Goal: Transaction & Acquisition: Obtain resource

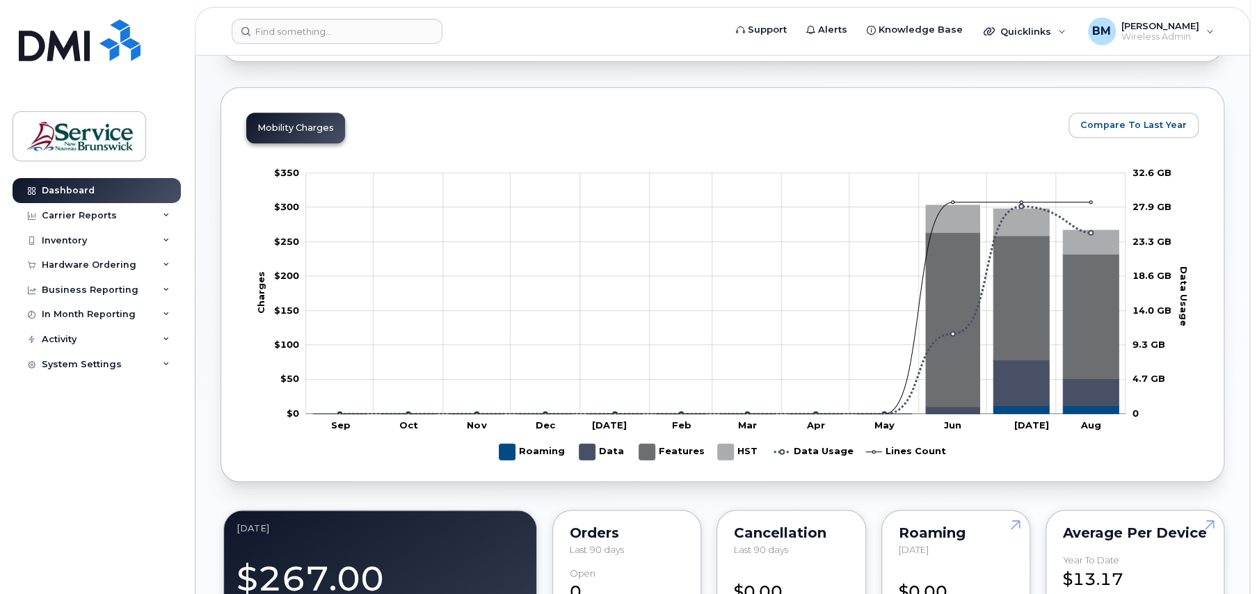
scroll to position [626, 0]
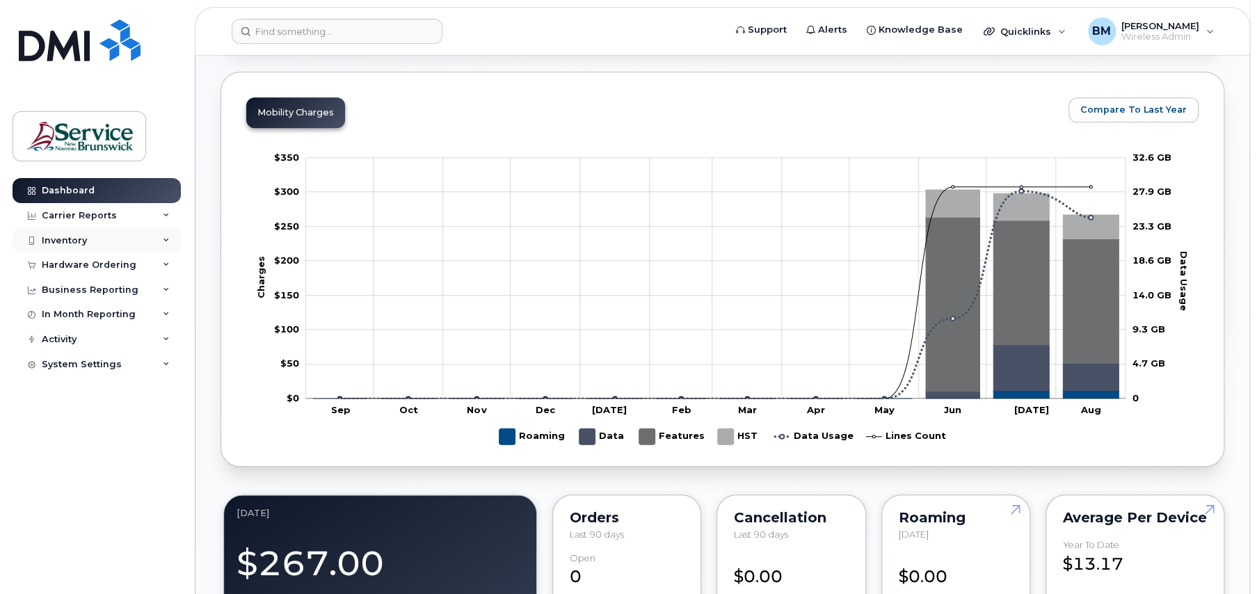
click at [93, 244] on div "Inventory" at bounding box center [97, 240] width 168 height 25
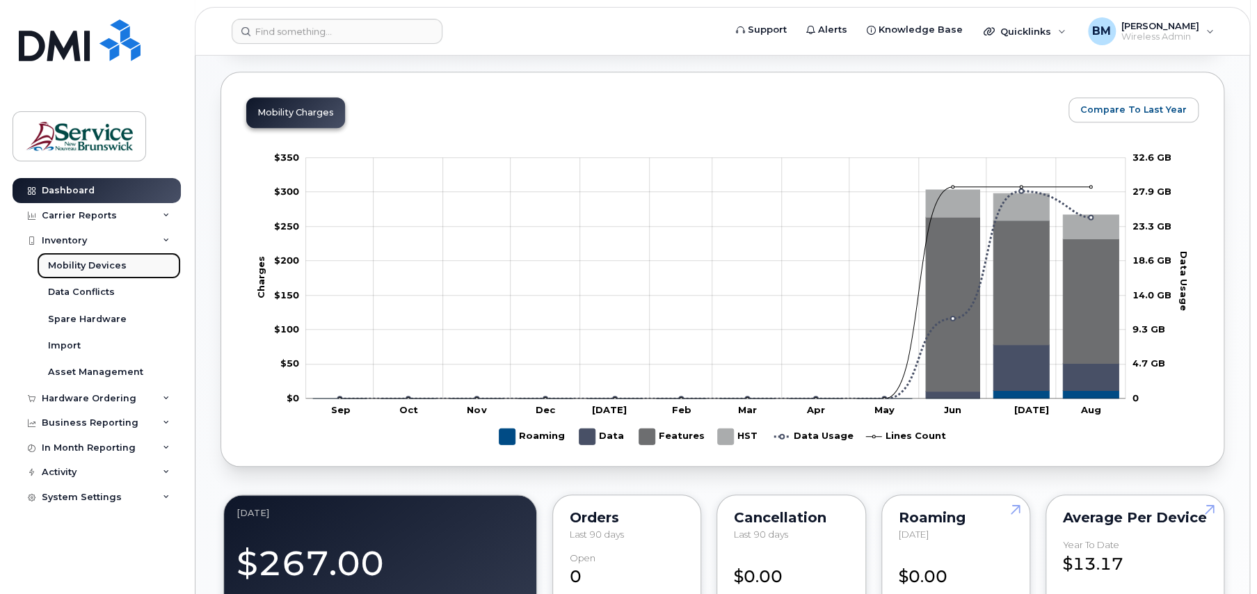
click at [97, 264] on div "Mobility Devices" at bounding box center [87, 266] width 79 height 13
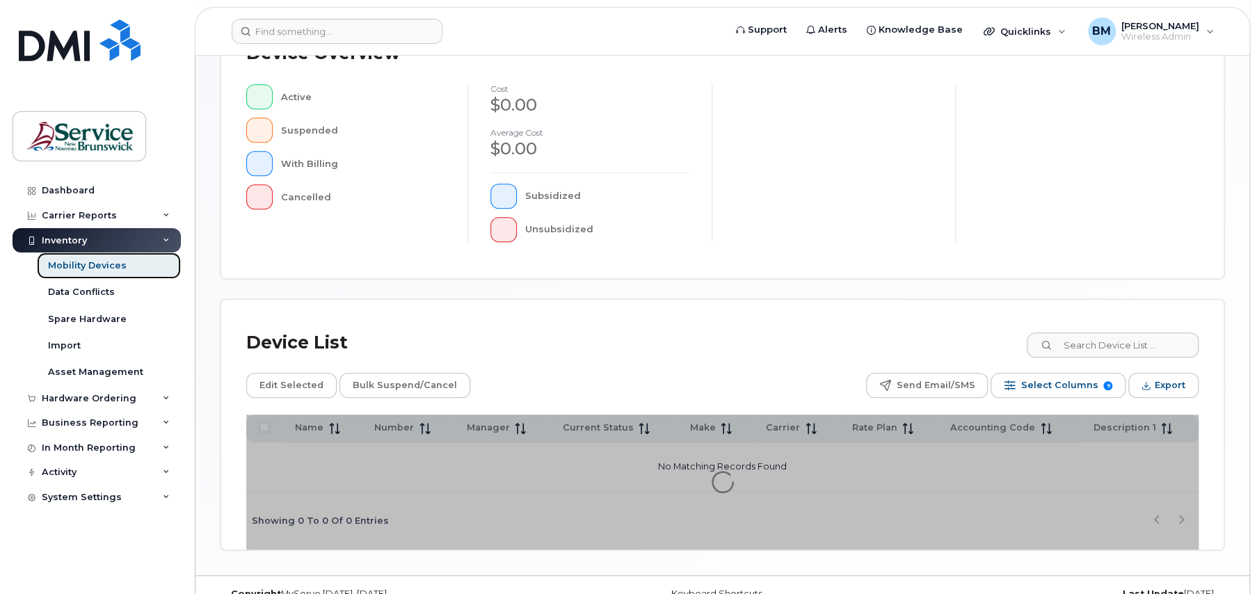
scroll to position [361, 0]
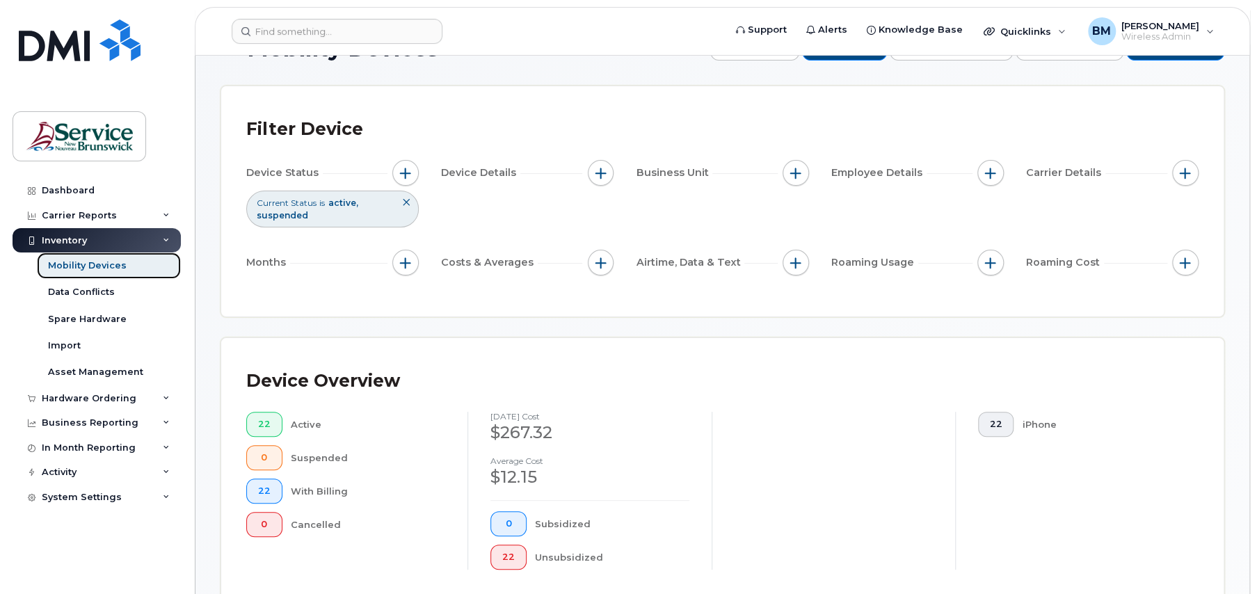
scroll to position [70, 0]
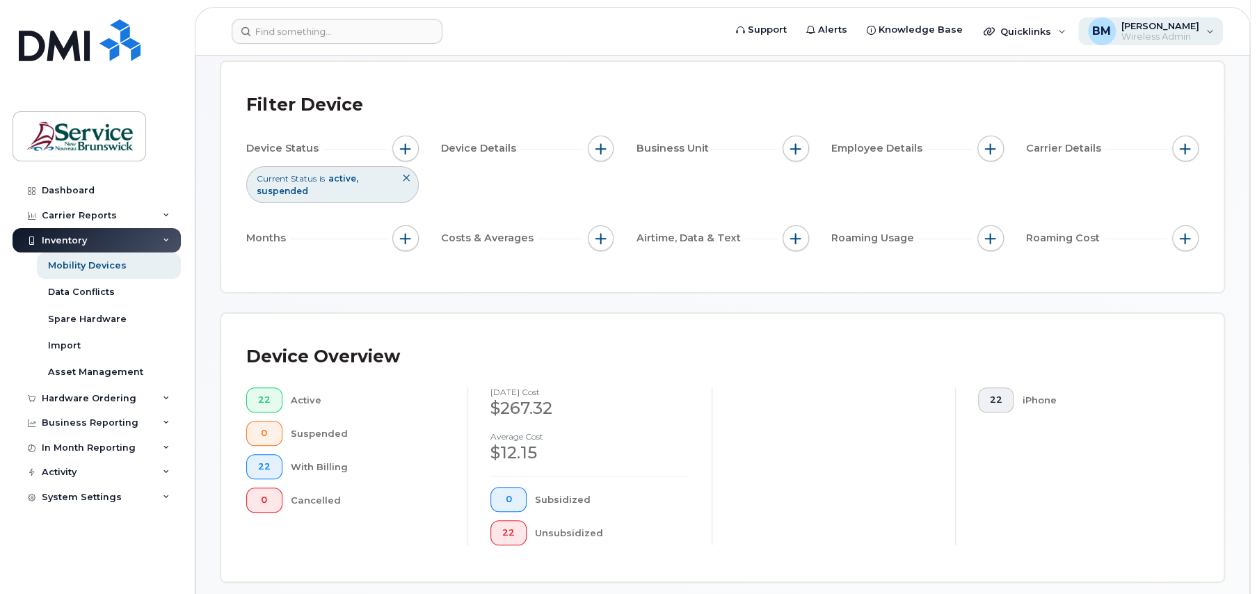
click at [1211, 29] on div "BM Bobbi-Lynne Miller Wireless Admin" at bounding box center [1150, 31] width 145 height 28
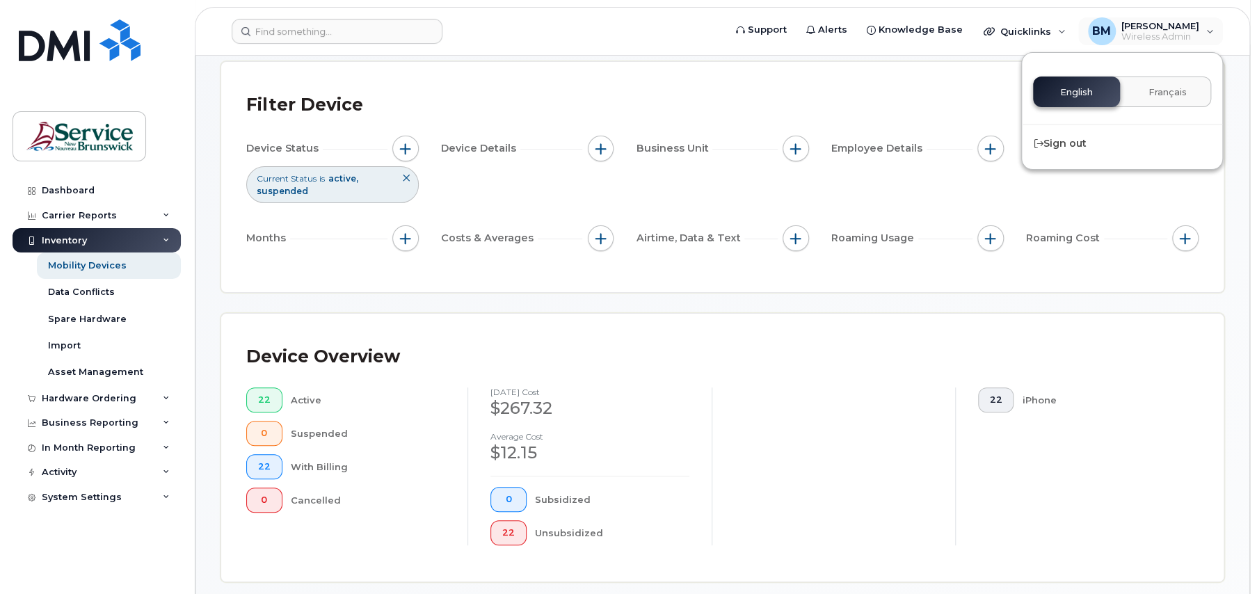
click at [1102, 449] on div "22 iPhone" at bounding box center [1077, 467] width 244 height 158
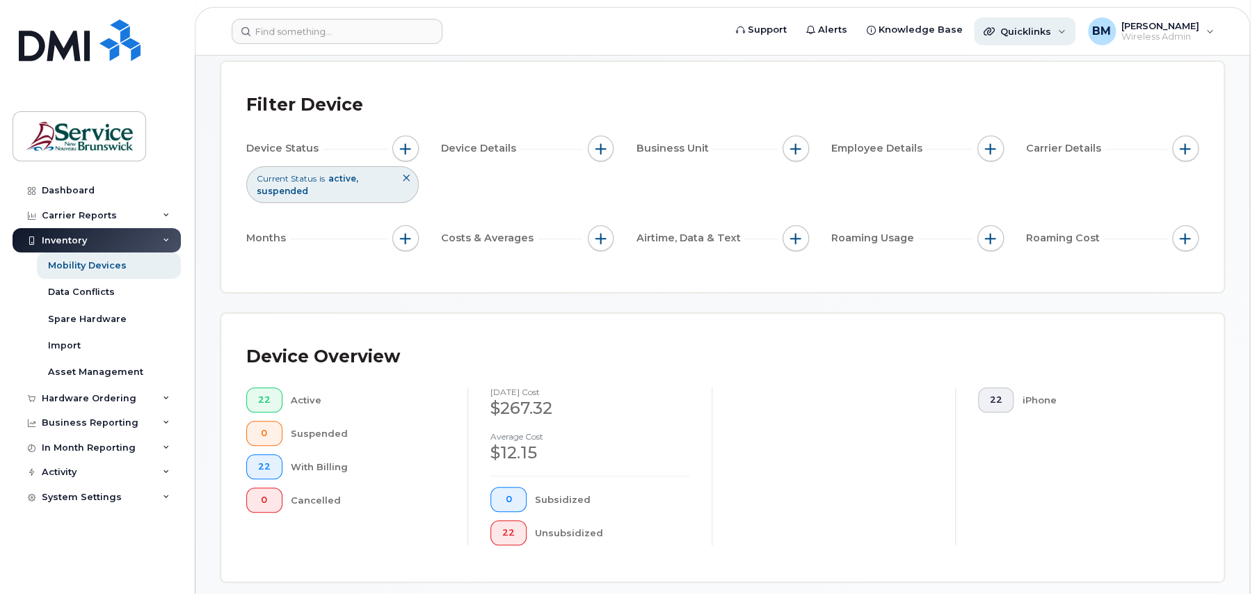
click at [1059, 36] on div "Quicklinks" at bounding box center [1025, 31] width 102 height 28
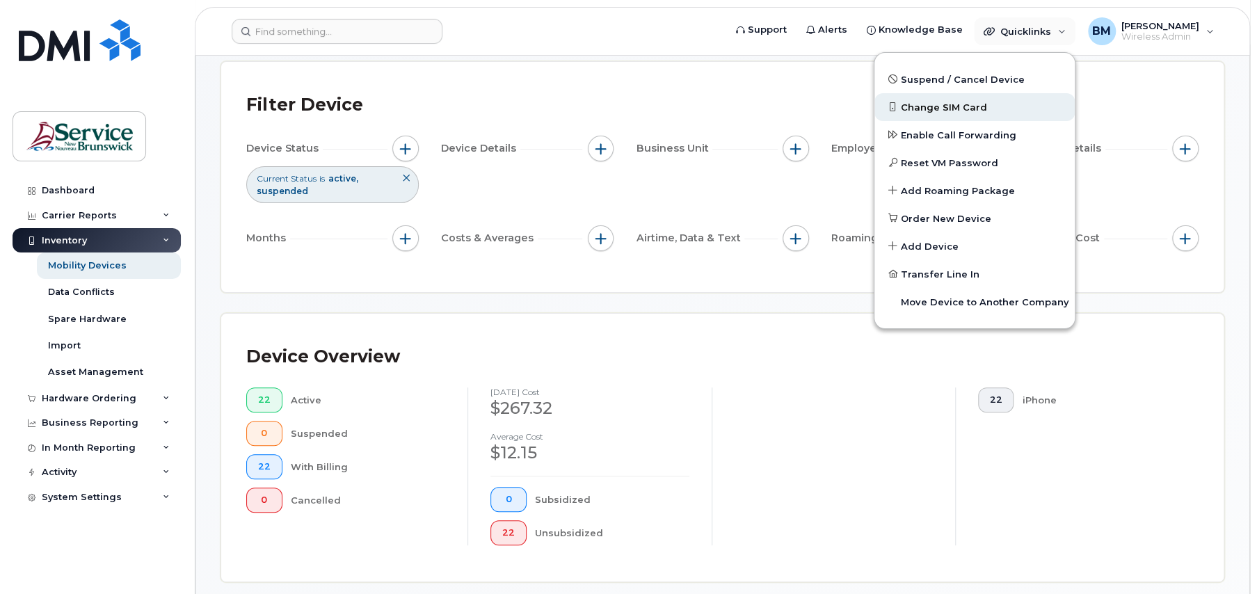
click at [967, 99] on link "Change SIM Card" at bounding box center [975, 107] width 200 height 28
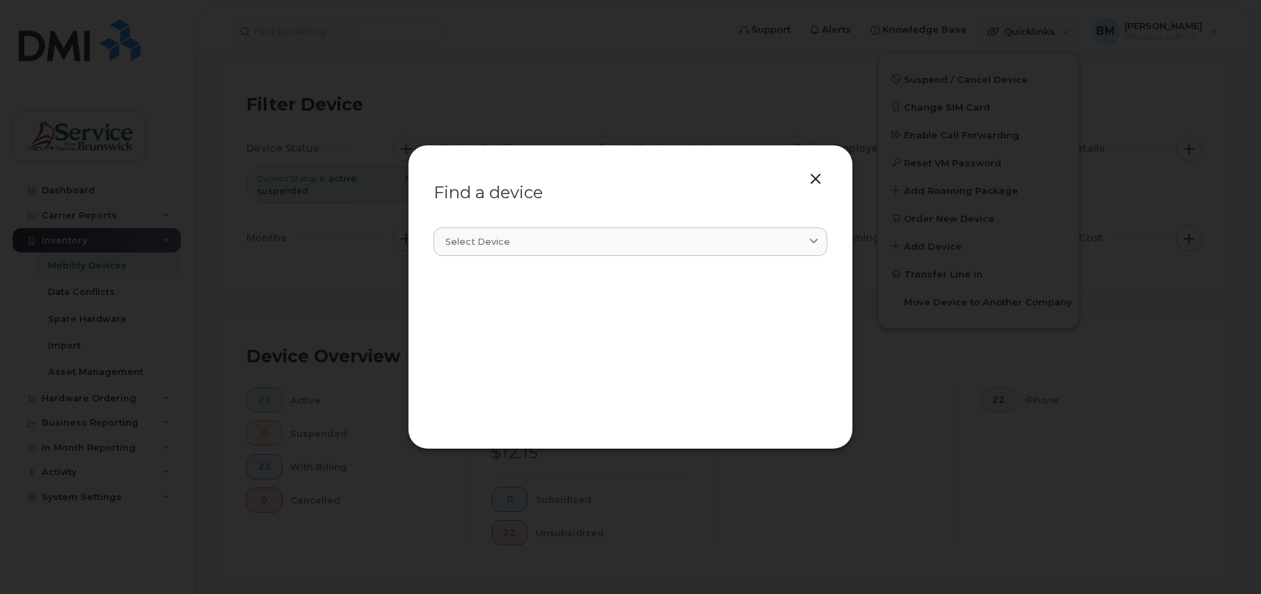
drag, startPoint x: 823, startPoint y: 232, endPoint x: 830, endPoint y: 244, distance: 13.1
click at [807, 229] on link "Select device" at bounding box center [630, 242] width 394 height 29
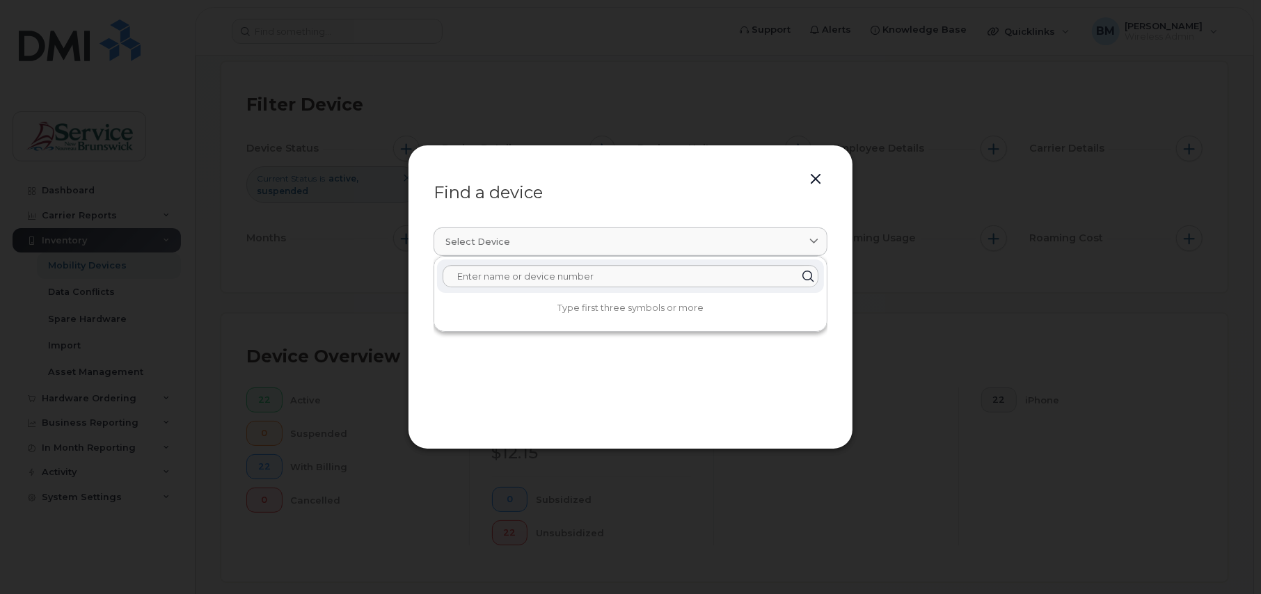
click at [957, 401] on div at bounding box center [630, 297] width 1261 height 594
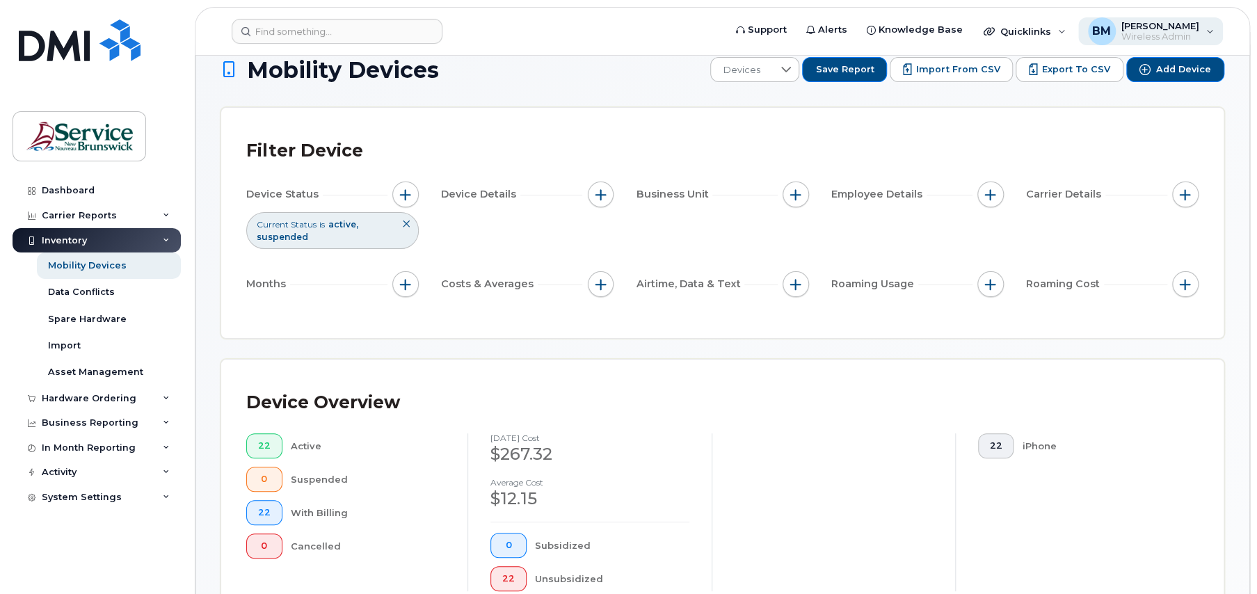
scroll to position [0, 0]
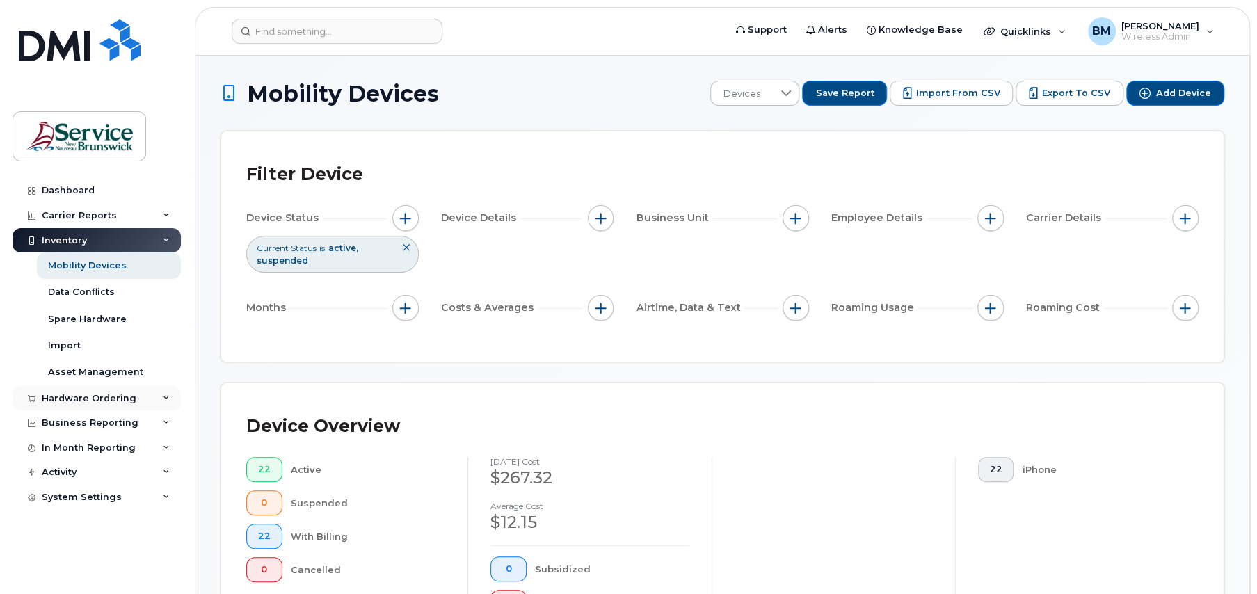
click at [69, 394] on div "Hardware Ordering" at bounding box center [89, 398] width 95 height 11
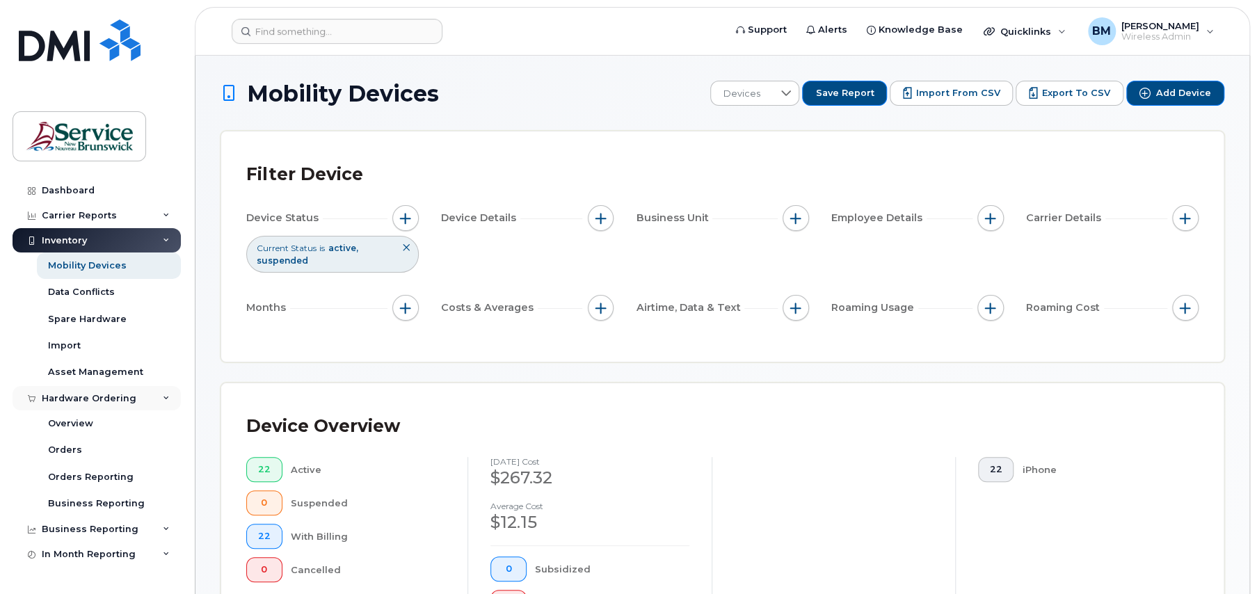
click at [150, 391] on div "Hardware Ordering" at bounding box center [97, 398] width 168 height 25
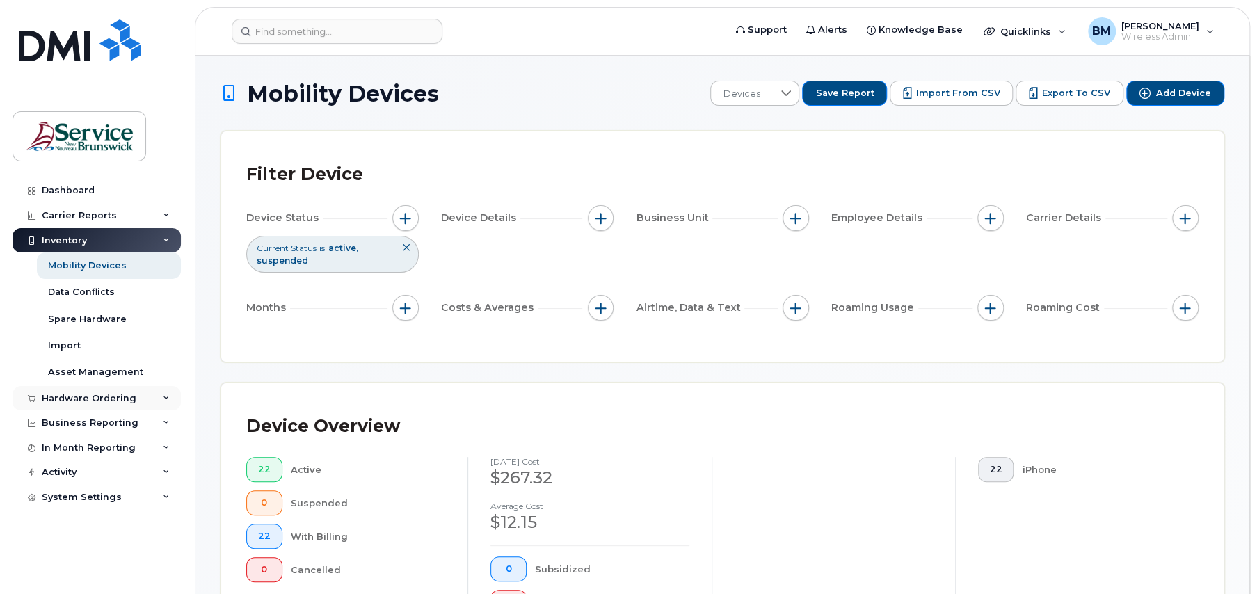
click at [150, 391] on div "Hardware Ordering" at bounding box center [97, 398] width 168 height 25
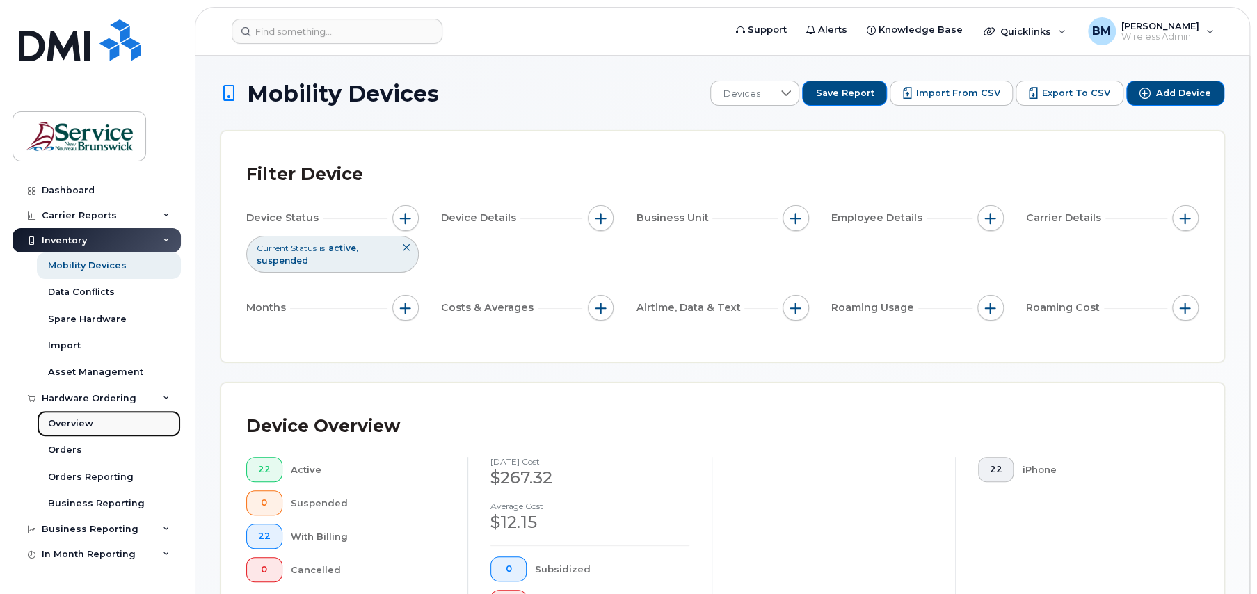
click at [67, 425] on div "Overview" at bounding box center [70, 423] width 45 height 13
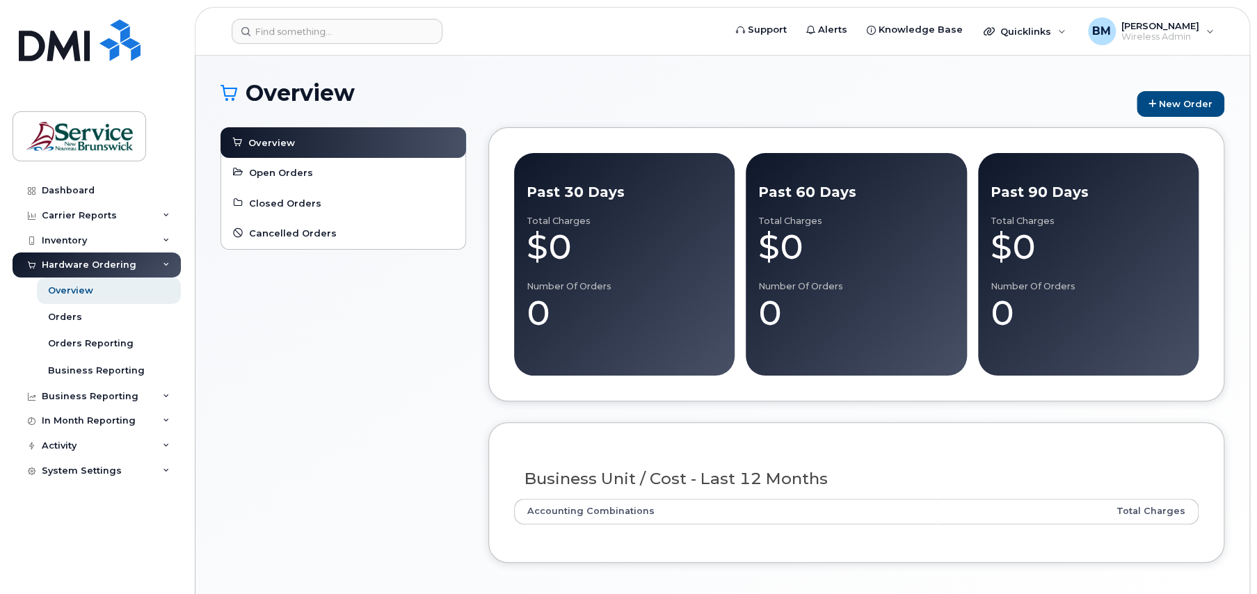
scroll to position [58, 0]
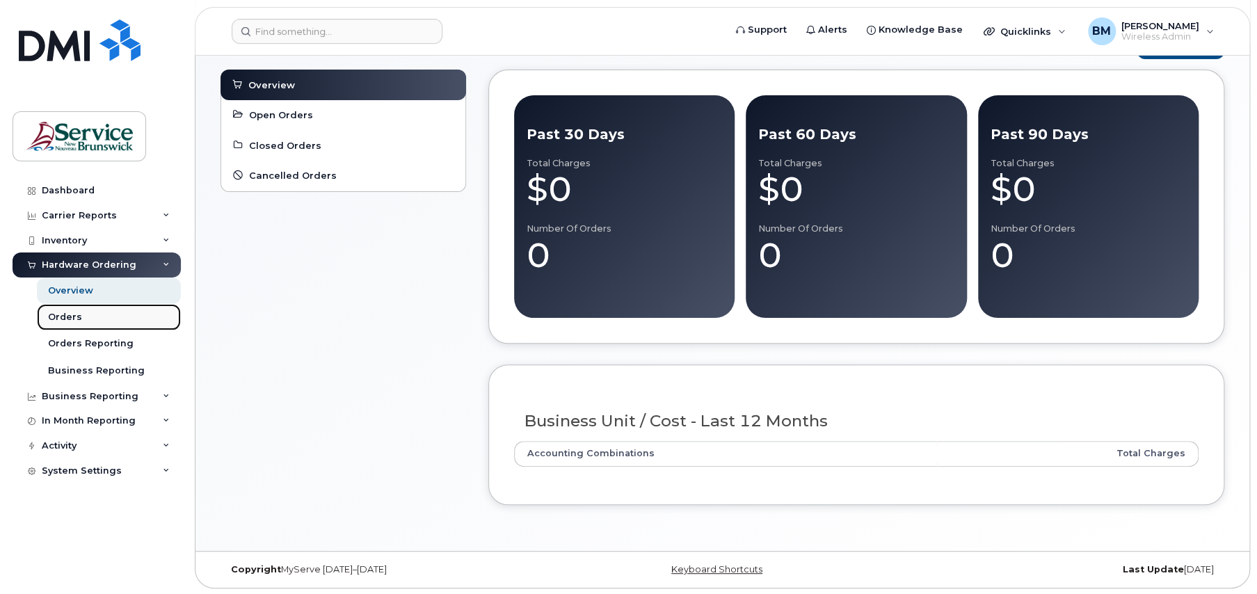
click at [108, 312] on link "Orders" at bounding box center [109, 317] width 144 height 26
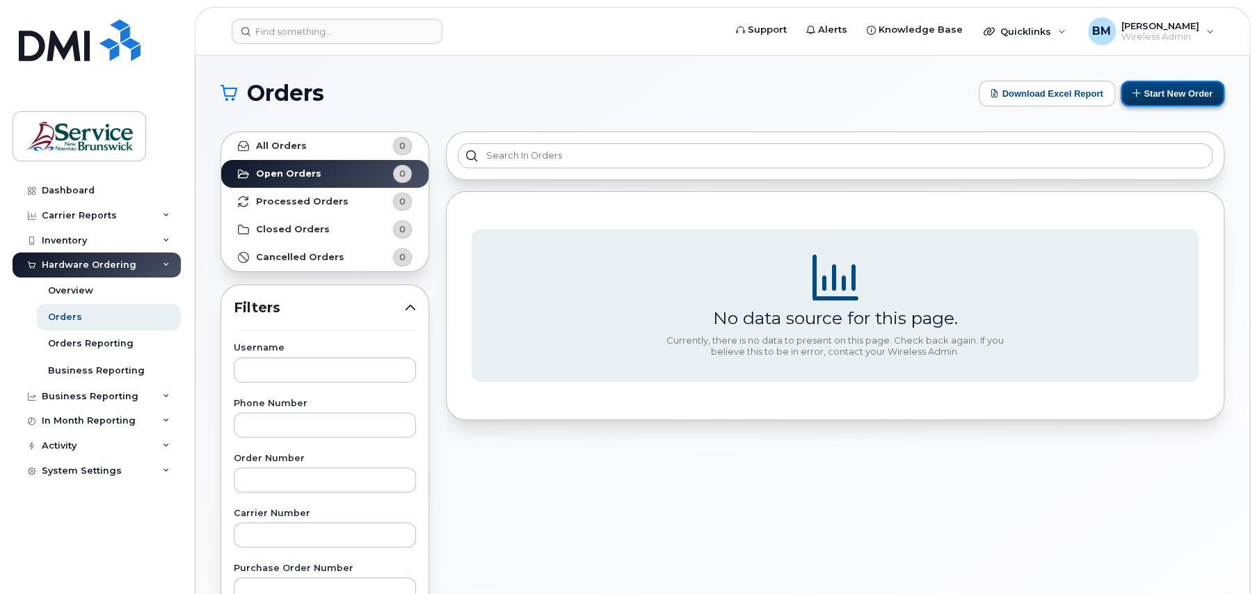
click at [1133, 95] on icon at bounding box center [1137, 92] width 9 height 9
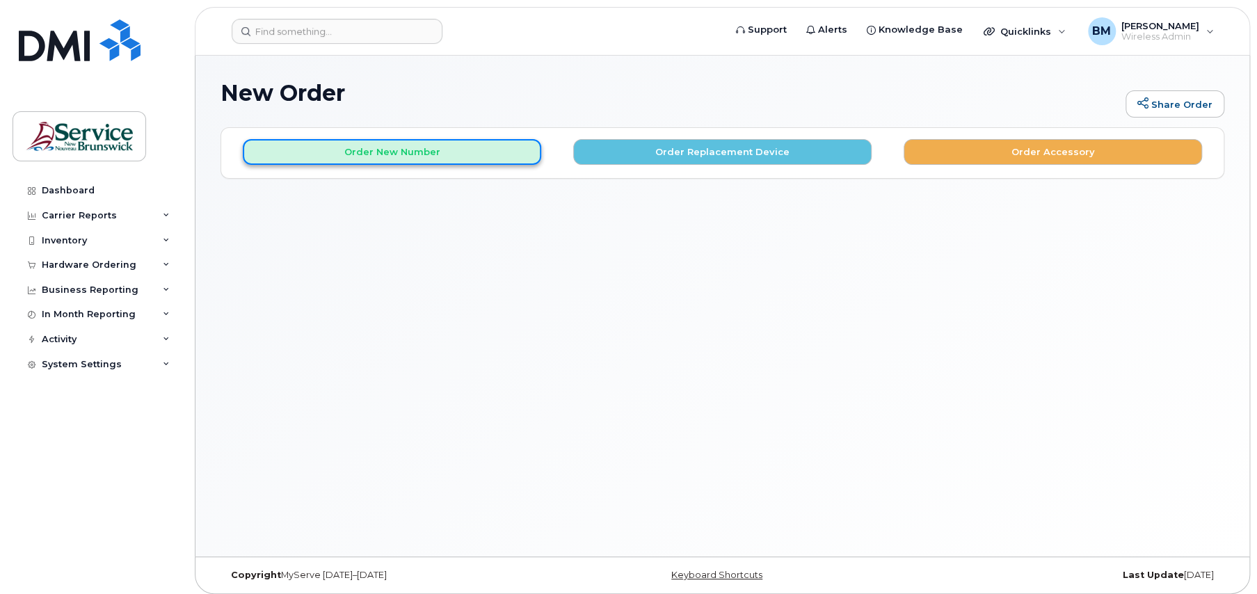
click at [391, 148] on button "Order New Number" at bounding box center [392, 152] width 298 height 26
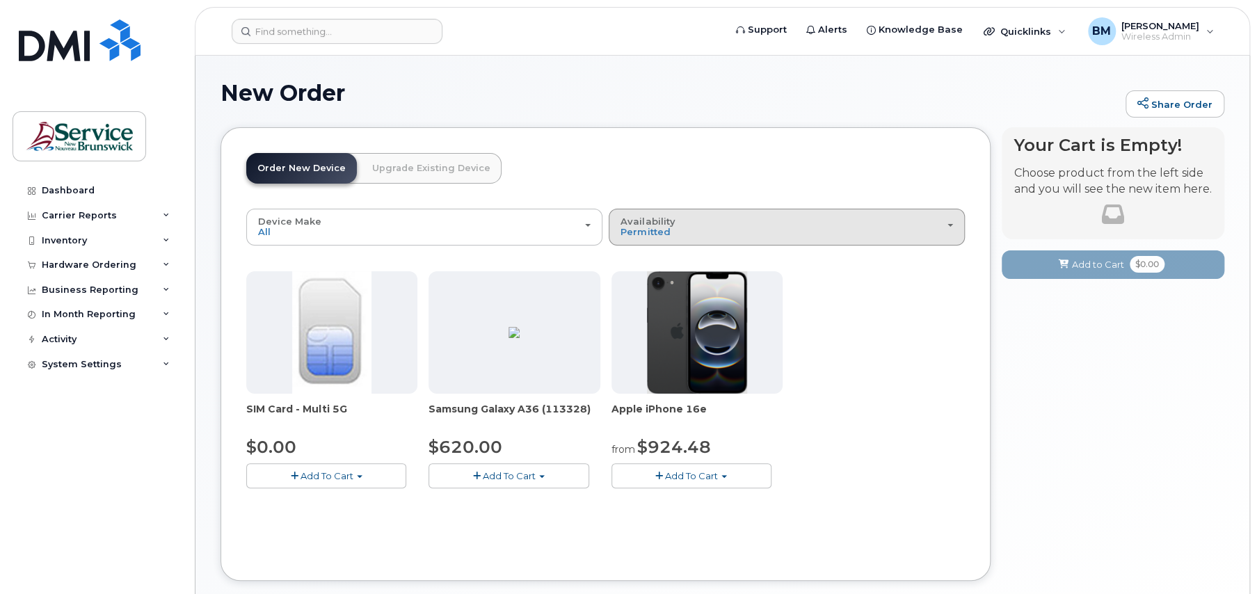
click at [937, 228] on div "Availability Permitted All" at bounding box center [787, 227] width 333 height 22
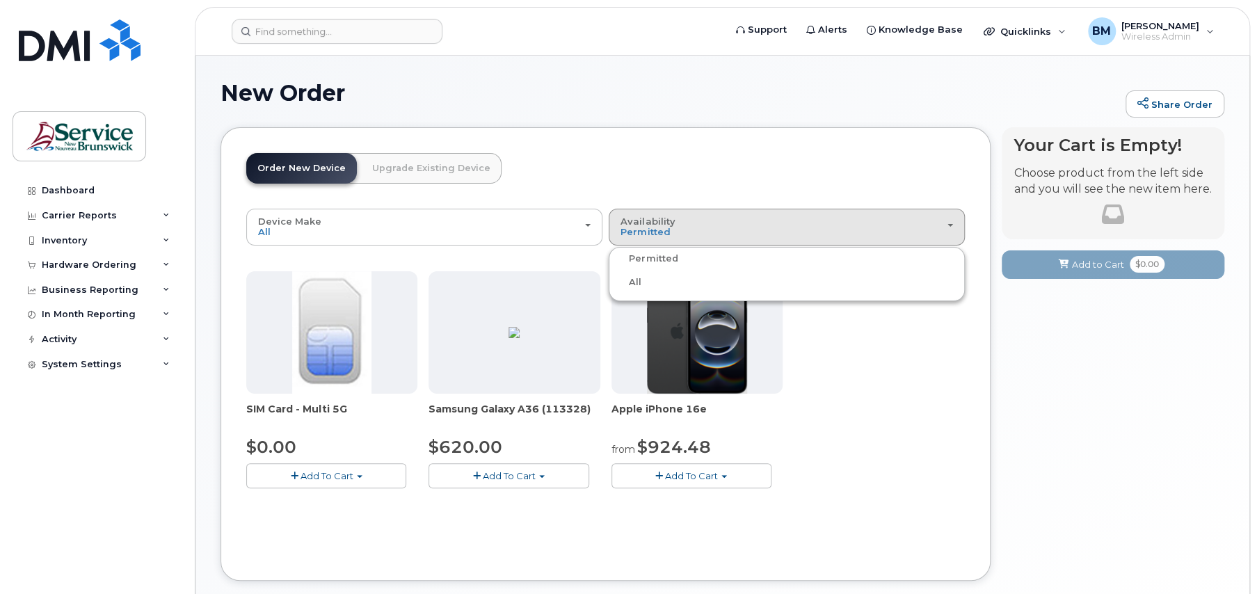
click at [632, 280] on label "All" at bounding box center [626, 282] width 29 height 17
click at [0, 0] on input "All" at bounding box center [0, 0] width 0 height 0
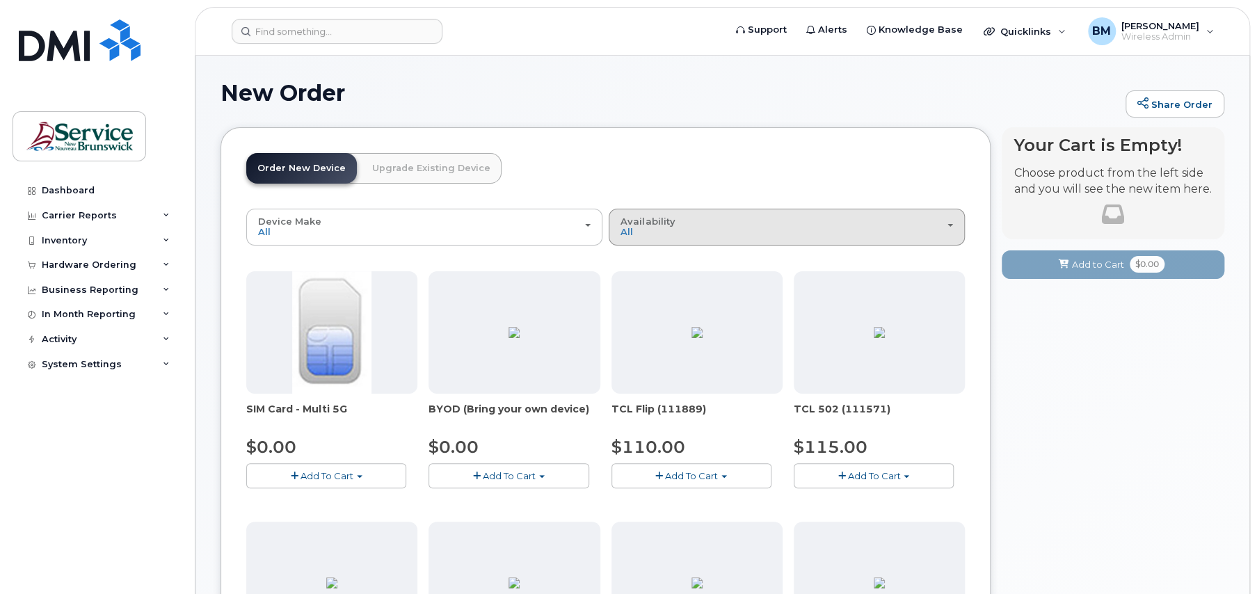
click at [941, 223] on div "Availability Permitted All" at bounding box center [787, 227] width 333 height 22
click at [638, 260] on label "Permitted" at bounding box center [644, 258] width 65 height 17
click at [0, 0] on input "Permitted" at bounding box center [0, 0] width 0 height 0
